Goal: Task Accomplishment & Management: Use online tool/utility

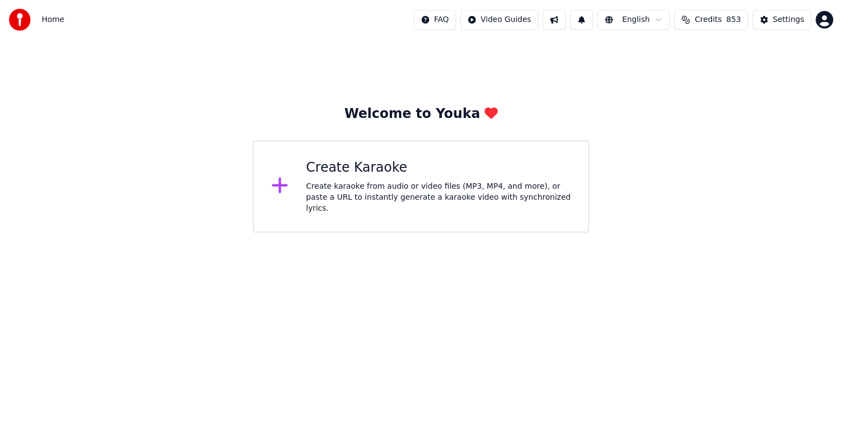
click at [389, 171] on div "Create Karaoke" at bounding box center [438, 168] width 265 height 18
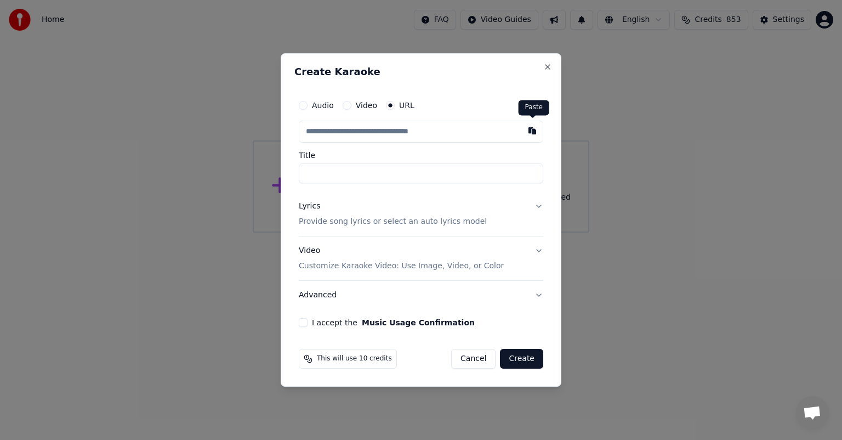
click at [532, 130] on button "button" at bounding box center [532, 131] width 22 height 20
type input "**********"
click at [306, 322] on button "I accept the Music Usage Confirmation" at bounding box center [303, 322] width 9 height 9
click at [520, 362] on button "Create" at bounding box center [521, 359] width 43 height 20
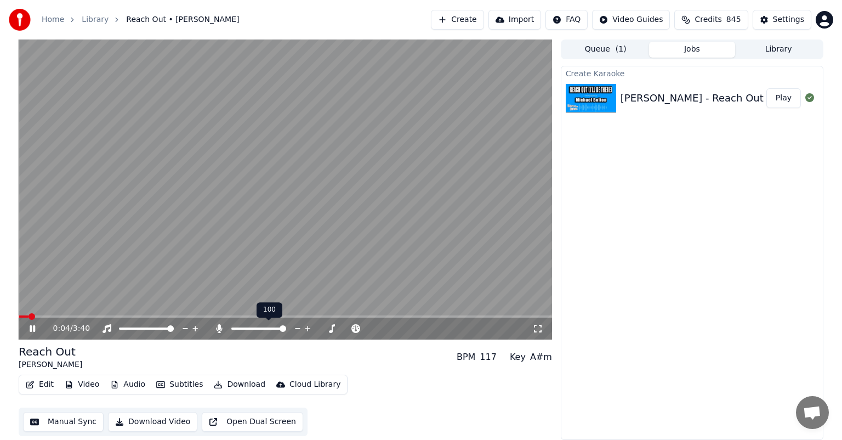
click at [286, 332] on span at bounding box center [283, 328] width 7 height 7
click at [236, 384] on button "Download" at bounding box center [239, 384] width 60 height 15
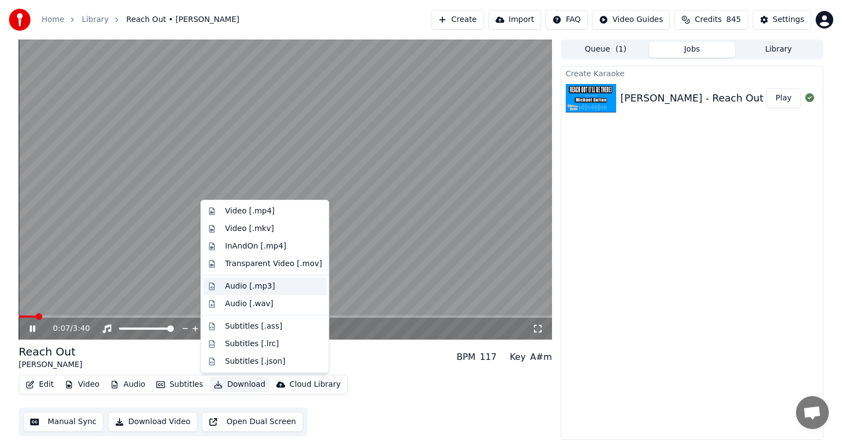
click at [249, 287] on div "Audio [.mp3]" at bounding box center [250, 286] width 50 height 11
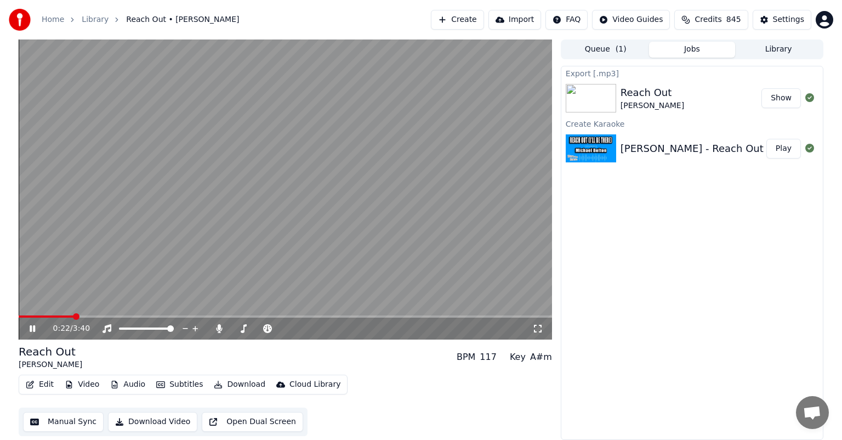
click at [777, 104] on button "Show" at bounding box center [780, 98] width 39 height 20
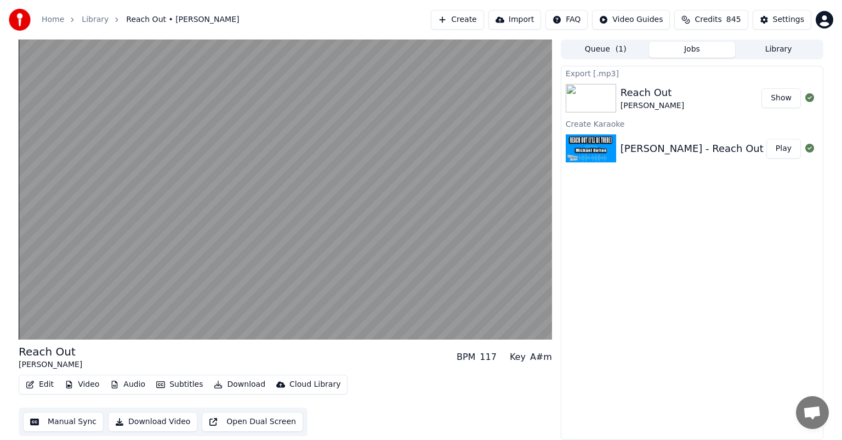
click at [790, 49] on button "Library" at bounding box center [778, 50] width 87 height 16
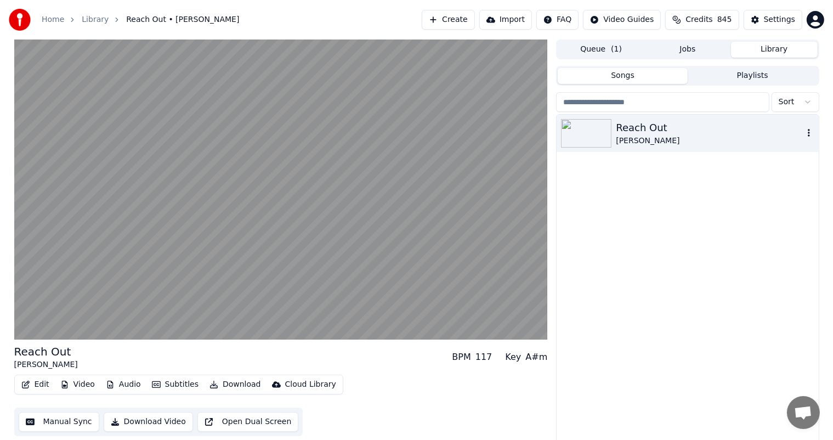
click at [809, 129] on icon "button" at bounding box center [808, 132] width 11 height 9
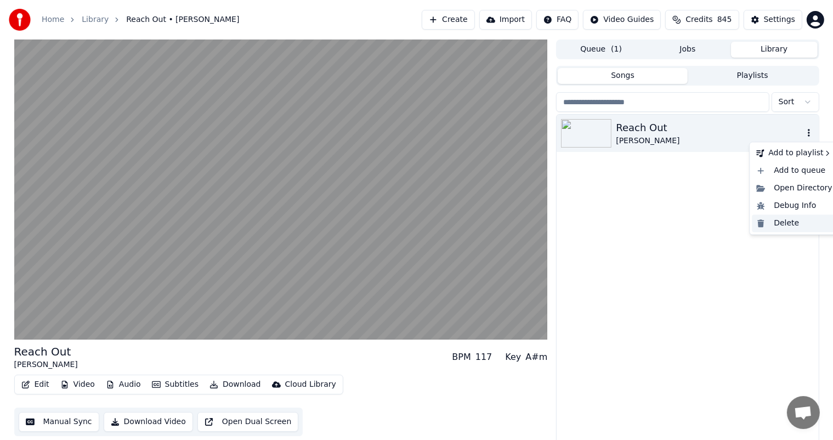
click at [781, 222] on div "Delete" at bounding box center [794, 223] width 84 height 18
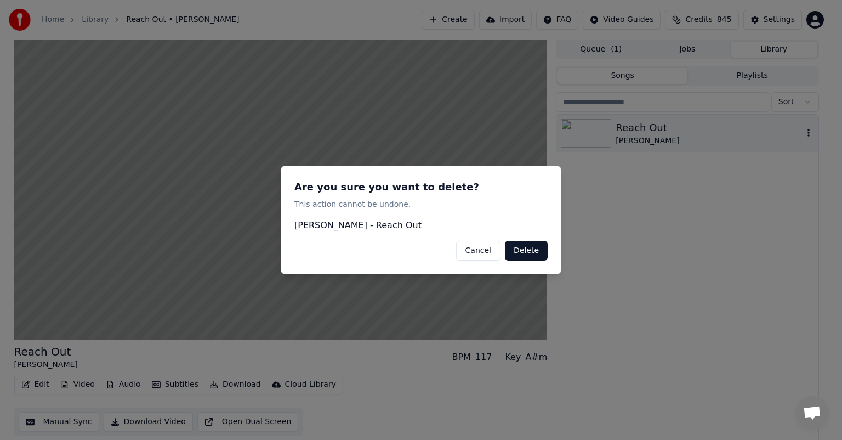
click at [531, 249] on button "Delete" at bounding box center [526, 251] width 43 height 20
